Goal: Navigation & Orientation: Understand site structure

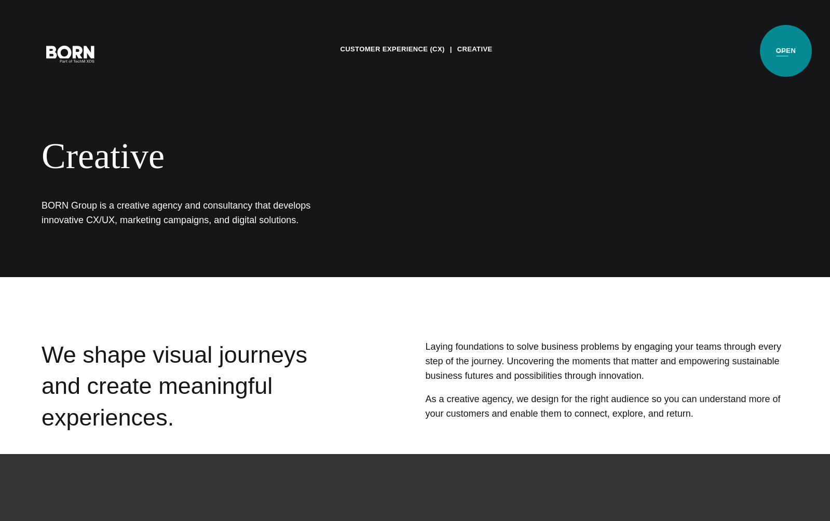
click at [786, 51] on button "Primary Menu" at bounding box center [782, 54] width 25 height 22
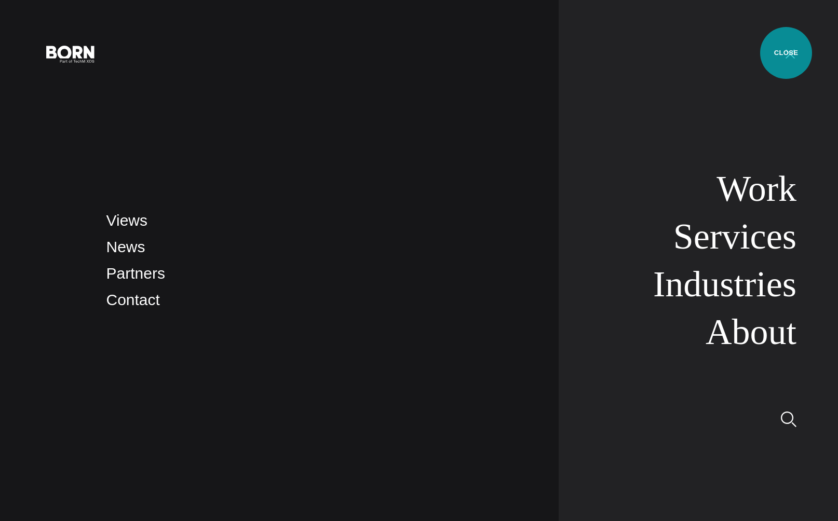
click at [786, 53] on button "Primary Menu" at bounding box center [789, 54] width 25 height 22
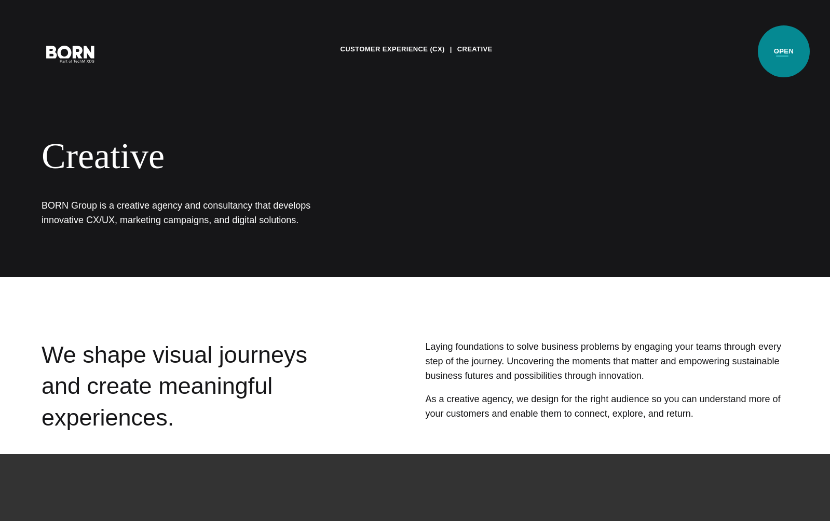
click at [784, 51] on button "Primary Menu" at bounding box center [782, 54] width 25 height 22
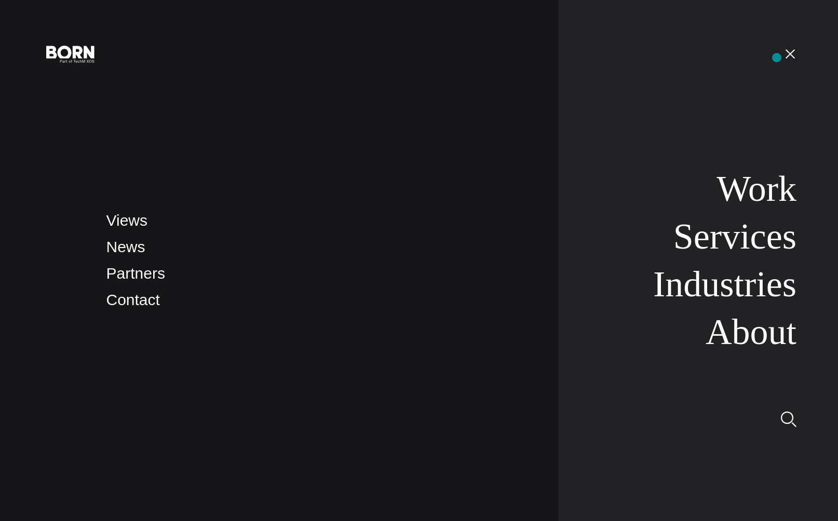
click at [776, 58] on nav "Work Services Industries About" at bounding box center [677, 260] width 238 height 521
click at [780, 51] on button "Primary Menu" at bounding box center [789, 54] width 25 height 22
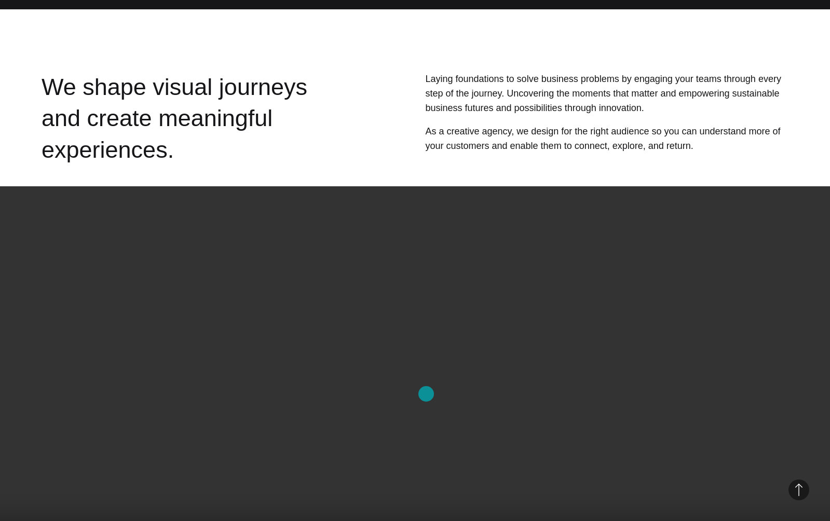
scroll to position [19, 0]
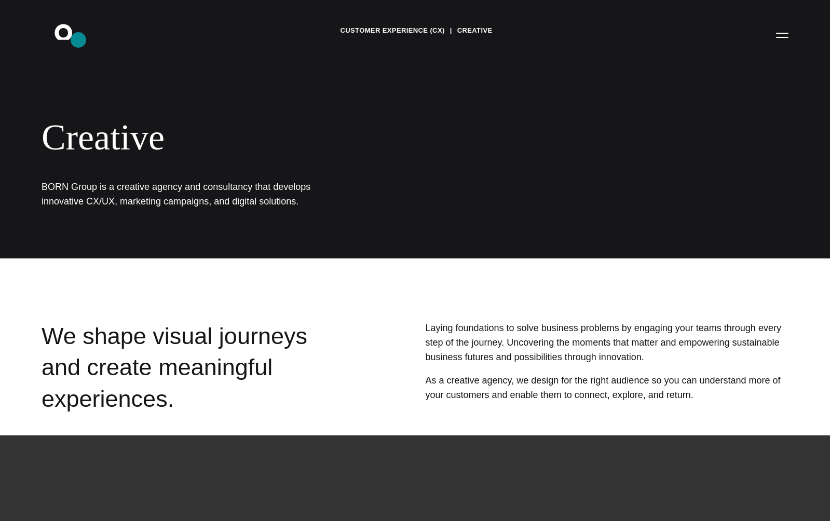
click at [78, 40] on icon ".st0{display:none;} .st1{display:inline;} .st2{font-family:'HelveticaNeue-Mediu…" at bounding box center [70, 34] width 66 height 27
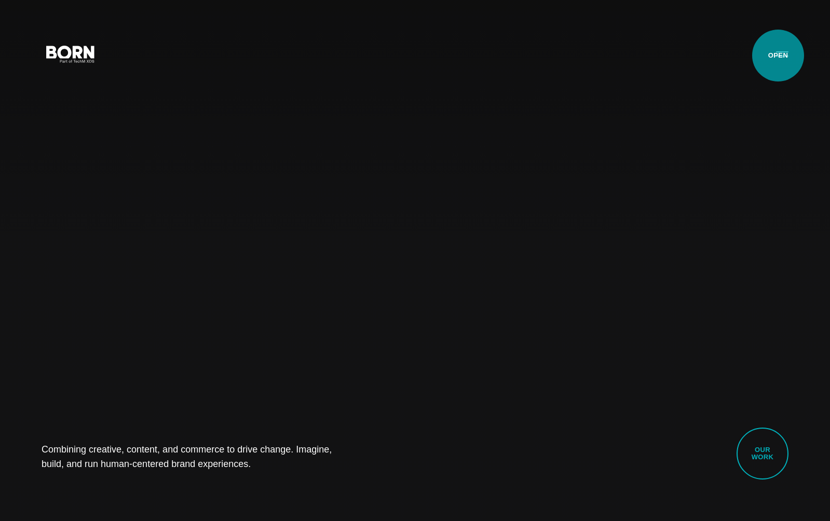
click at [778, 56] on button "Primary Menu" at bounding box center [782, 54] width 25 height 22
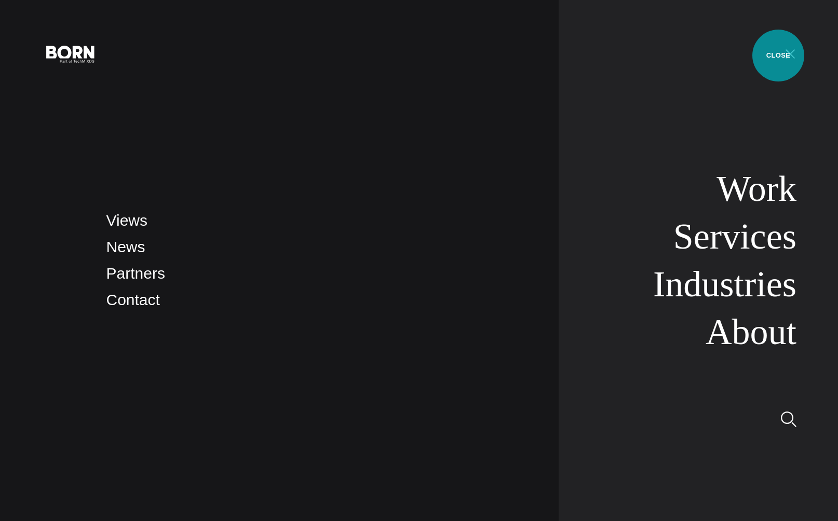
click at [778, 56] on button "Primary Menu" at bounding box center [789, 54] width 25 height 22
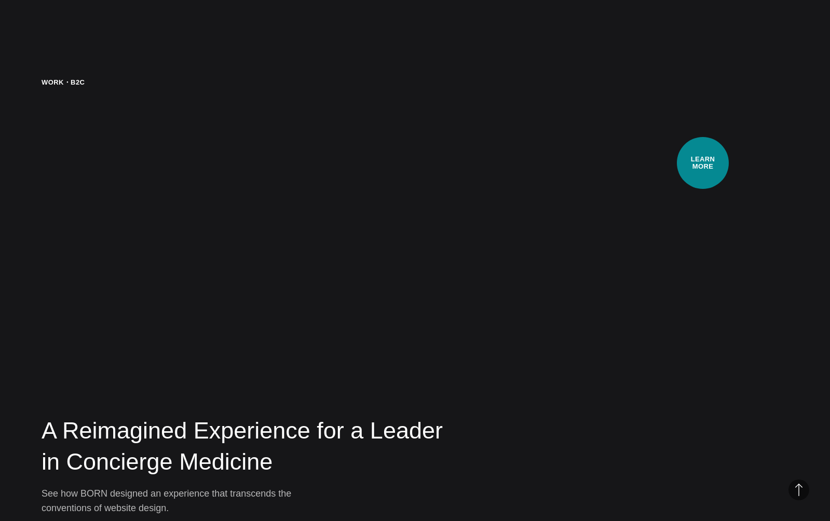
scroll to position [2822, 0]
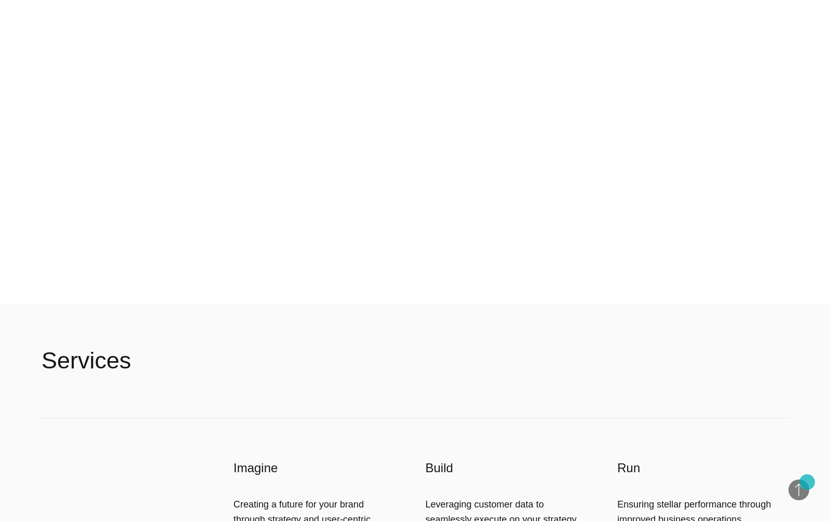
click at [807, 482] on span "Back to Top" at bounding box center [798, 489] width 21 height 21
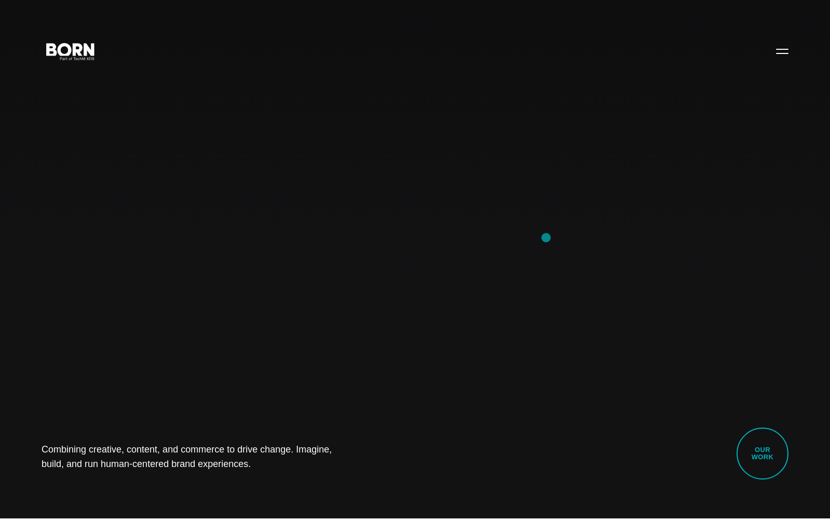
scroll to position [0, 0]
